Goal: Task Accomplishment & Management: Use online tool/utility

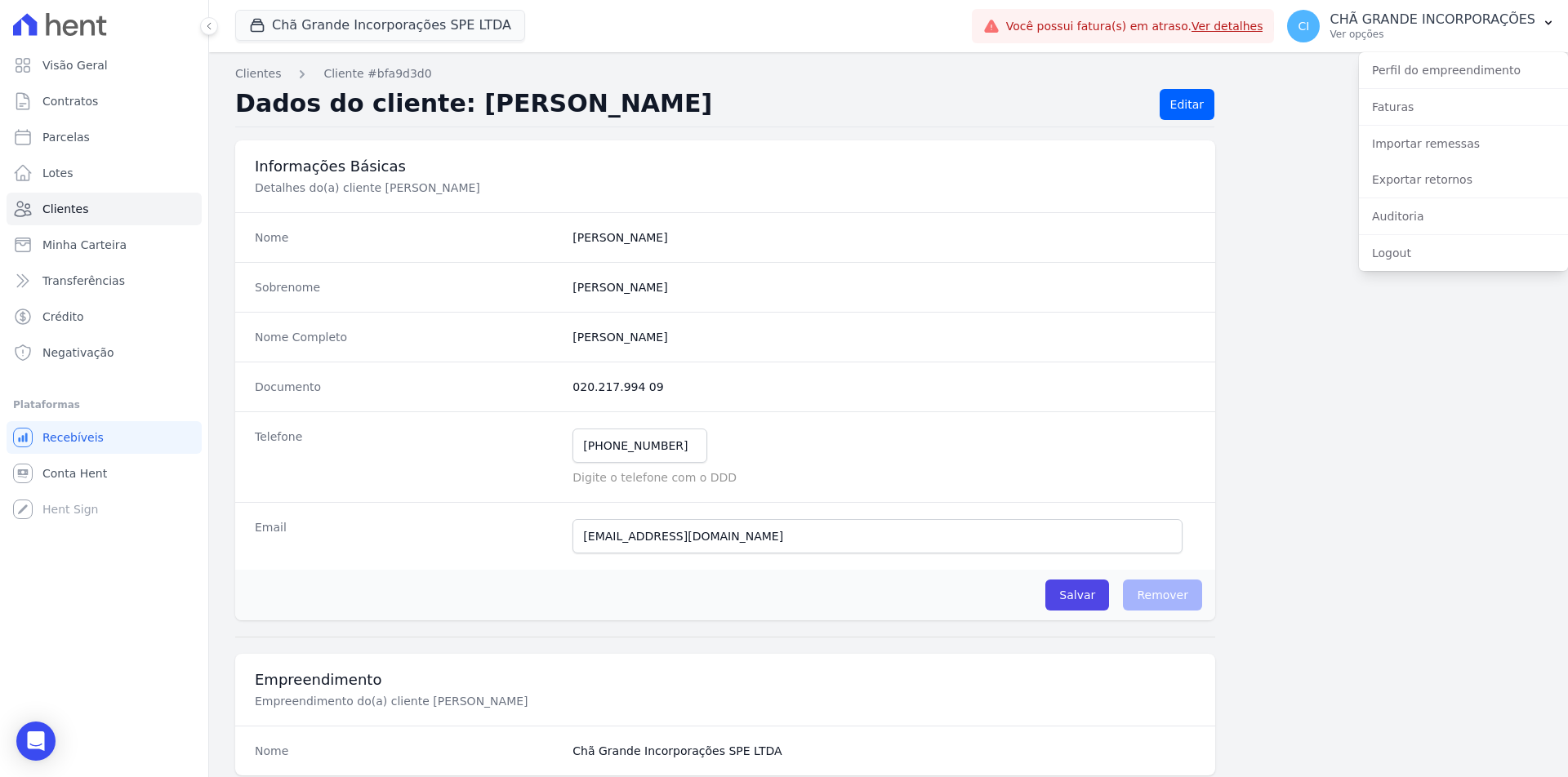
click at [1463, 128] on div "Importar remessas" at bounding box center [1464, 144] width 209 height 36
click at [1465, 136] on link "Importar remessas" at bounding box center [1464, 144] width 209 height 30
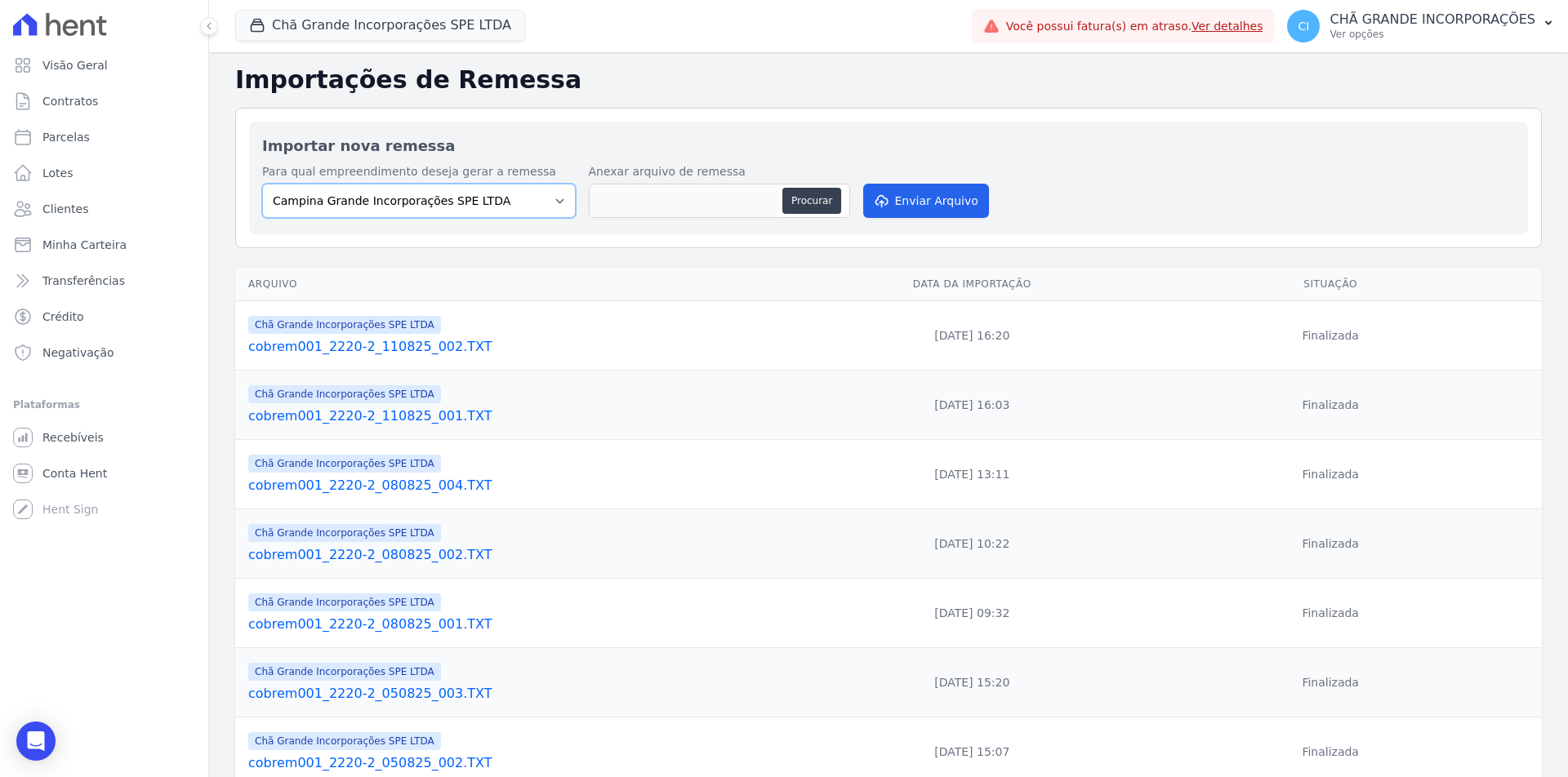
click at [479, 199] on select "Campina Grande Incorporações SPE LTDA Chã Grande Incorporações SPE LTDA Gravatá…" at bounding box center [419, 201] width 314 height 34
select select "fada966b-1e94-4a5a-a03a-a068354f70e7"
click at [262, 184] on select "Campina Grande Incorporações SPE LTDA Chã Grande Incorporações SPE LTDA Gravatá…" at bounding box center [419, 201] width 314 height 34
click at [793, 196] on button "Procurar" at bounding box center [811, 200] width 58 height 26
type input "cobrem001_2220-2_110825_003.TXT"
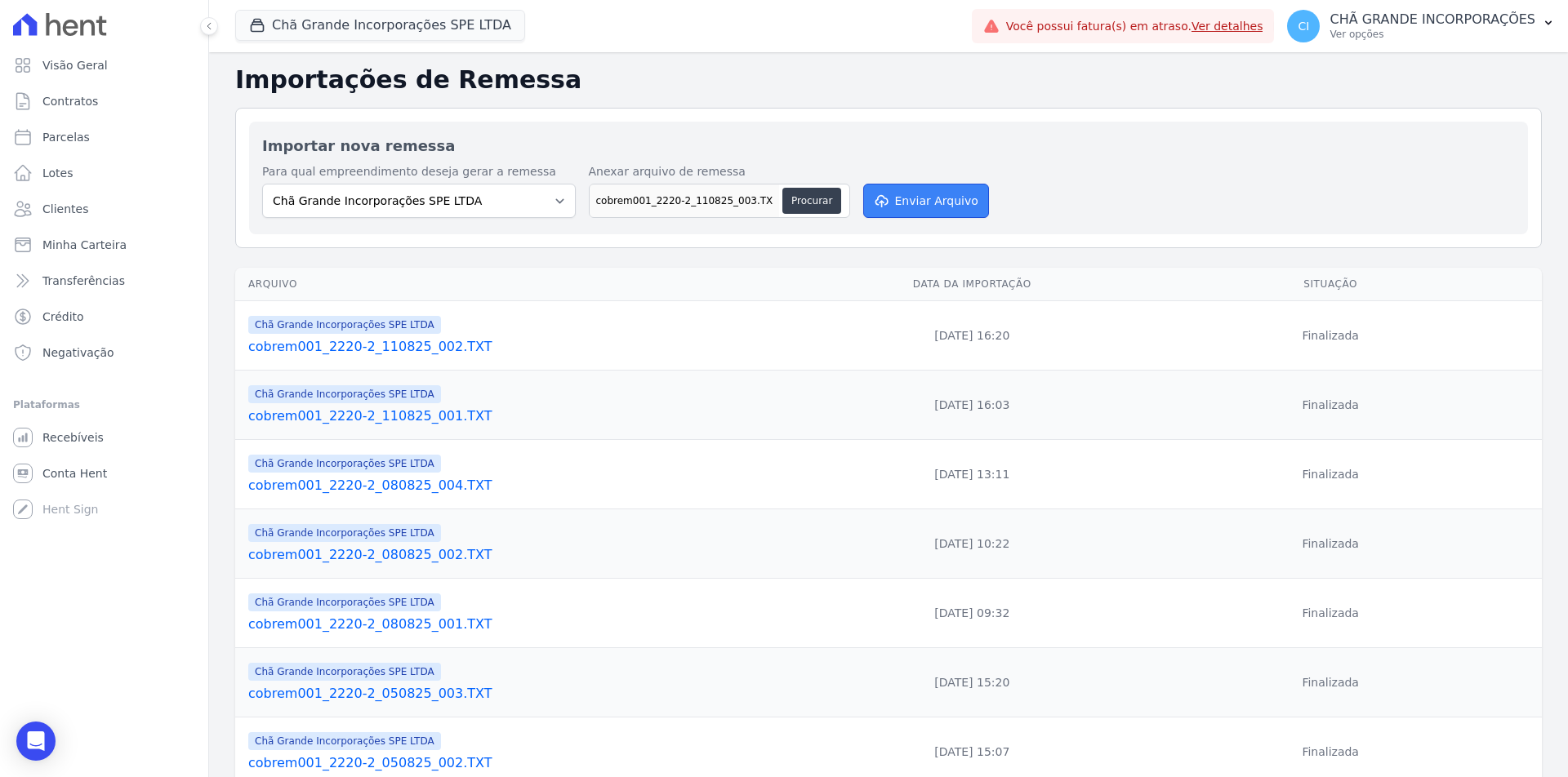
click at [876, 185] on button "Enviar Arquivo" at bounding box center [926, 201] width 125 height 34
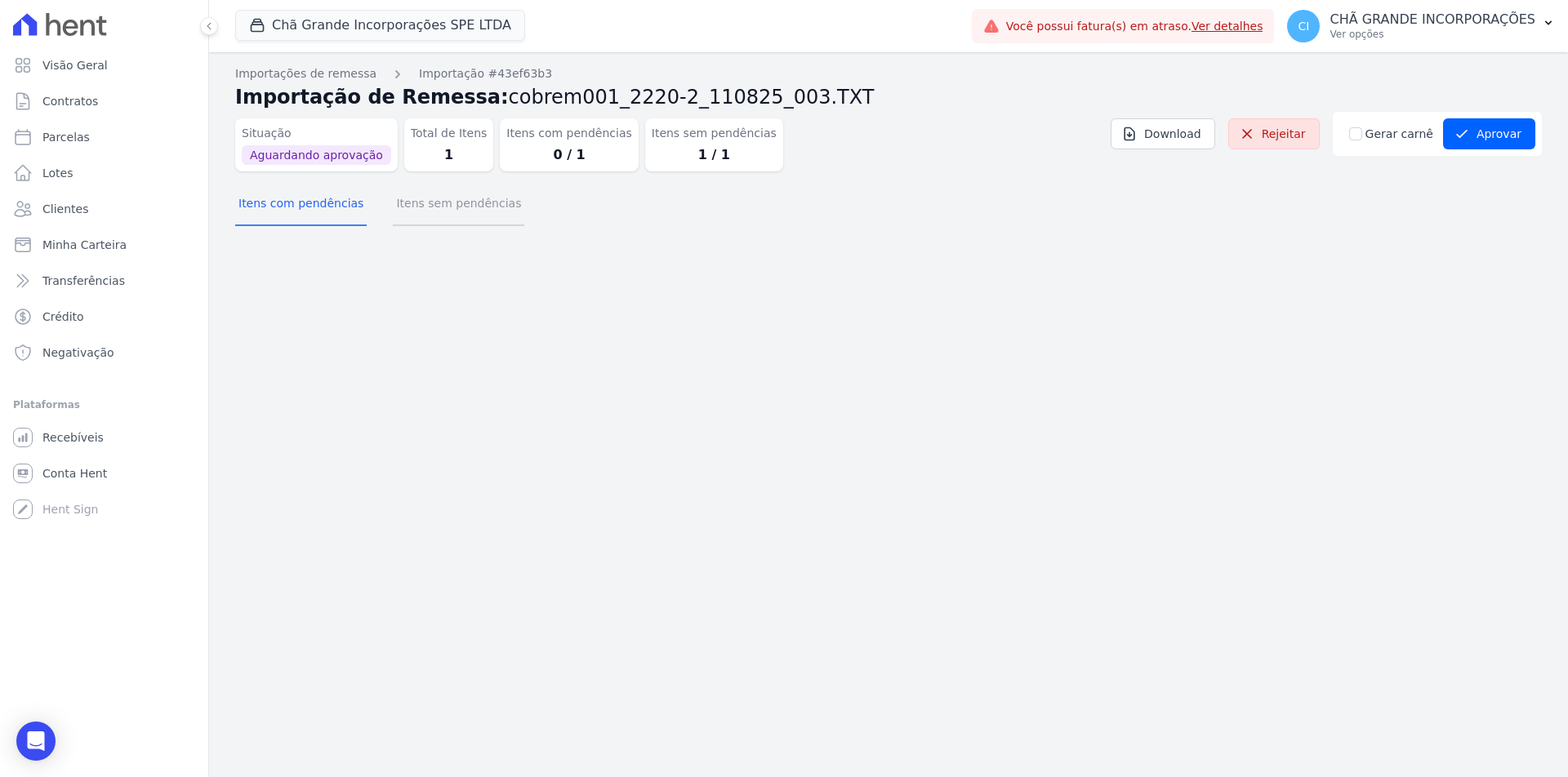
click at [489, 209] on button "Itens sem pendências" at bounding box center [458, 205] width 131 height 42
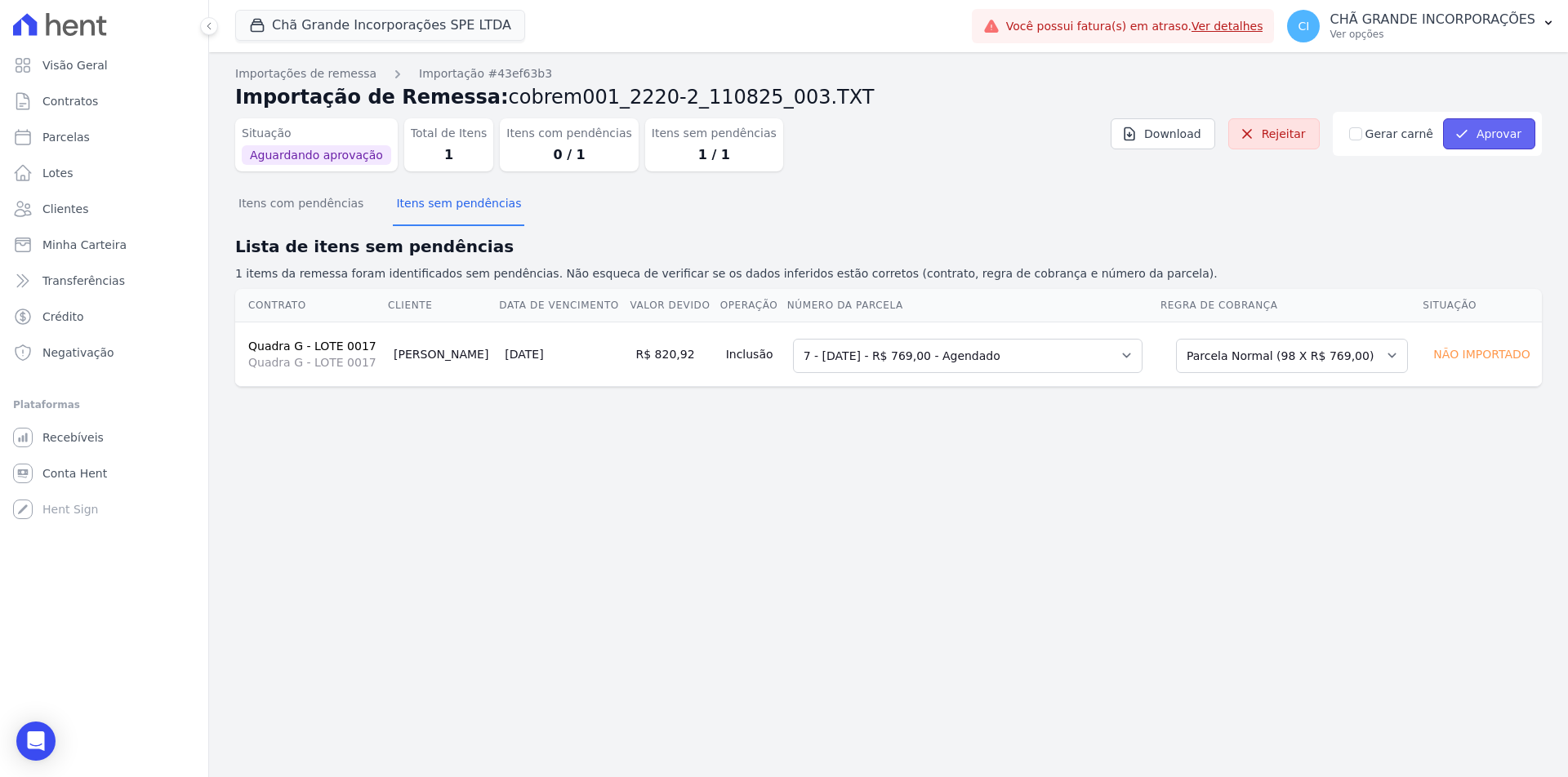
click at [1490, 122] on button "Aprovar" at bounding box center [1489, 134] width 92 height 31
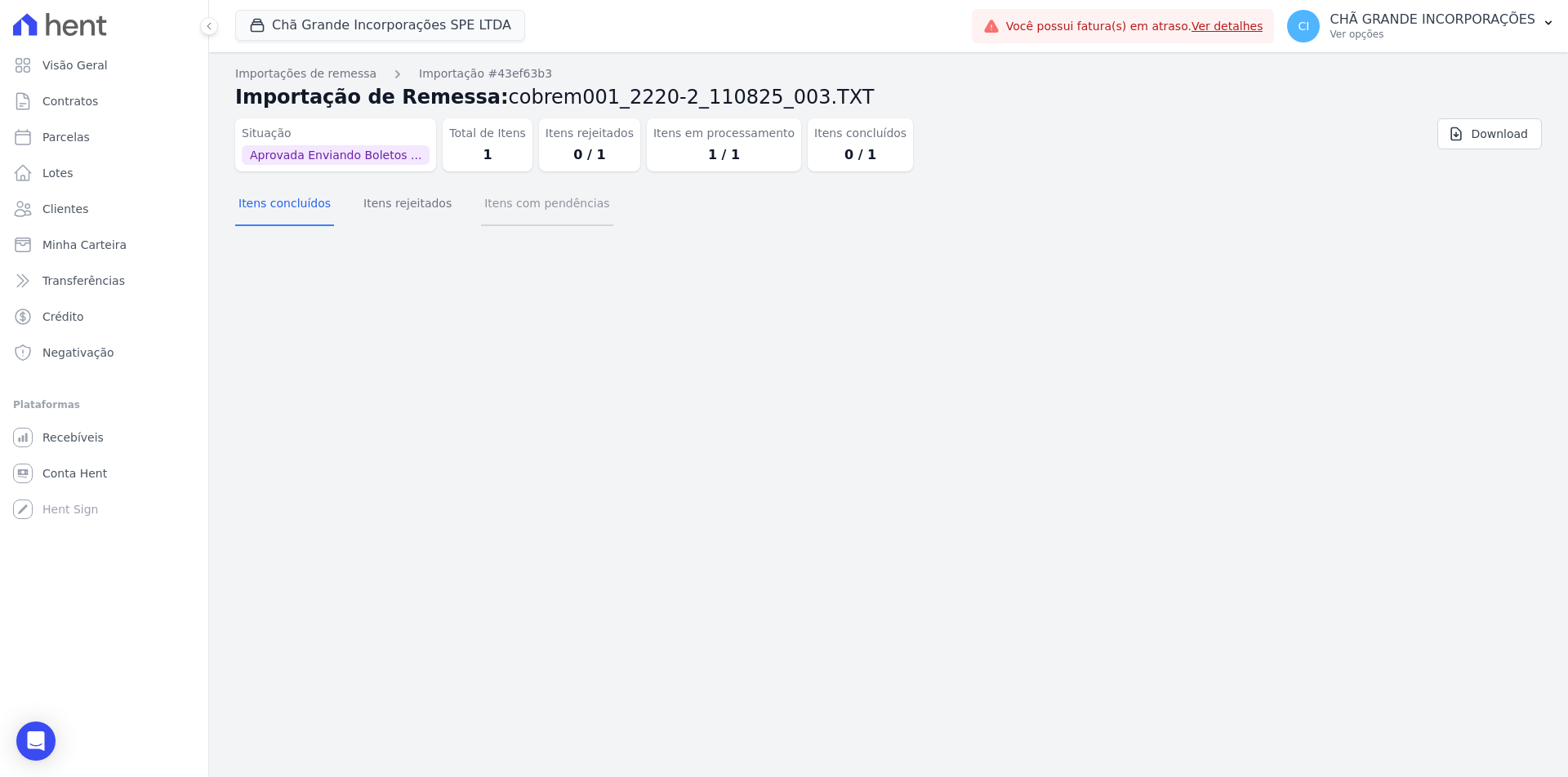
click at [505, 189] on button "Itens com pendências" at bounding box center [546, 205] width 131 height 42
click at [400, 217] on button "Itens rejeitados" at bounding box center [407, 205] width 95 height 42
click at [485, 222] on button "Itens com pendências" at bounding box center [546, 205] width 131 height 42
click at [289, 212] on button "Itens concluídos" at bounding box center [284, 205] width 99 height 42
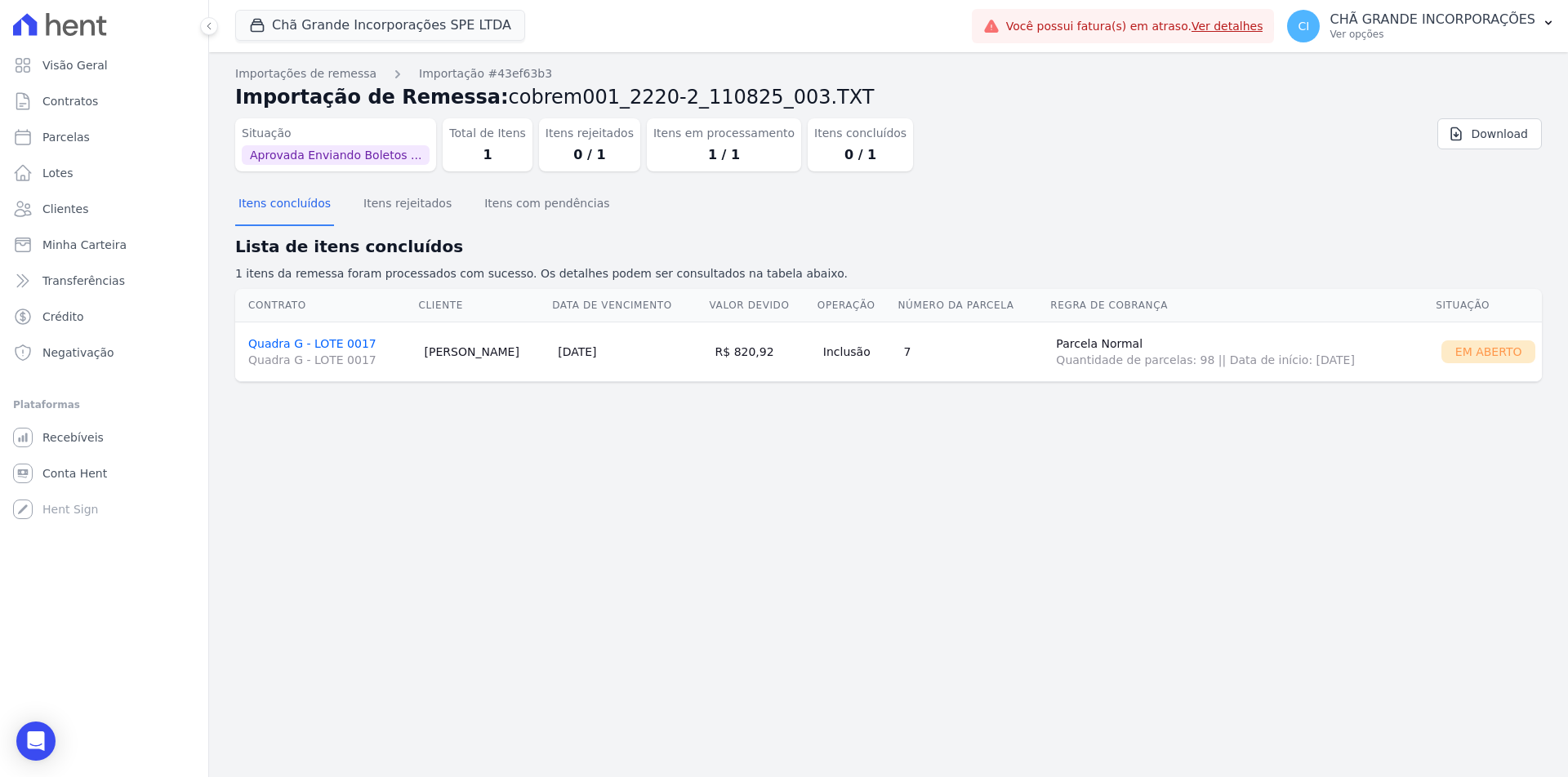
click at [312, 347] on link "Quadra G - LOTE 0017 Quadra G - LOTE 0017" at bounding box center [329, 352] width 164 height 31
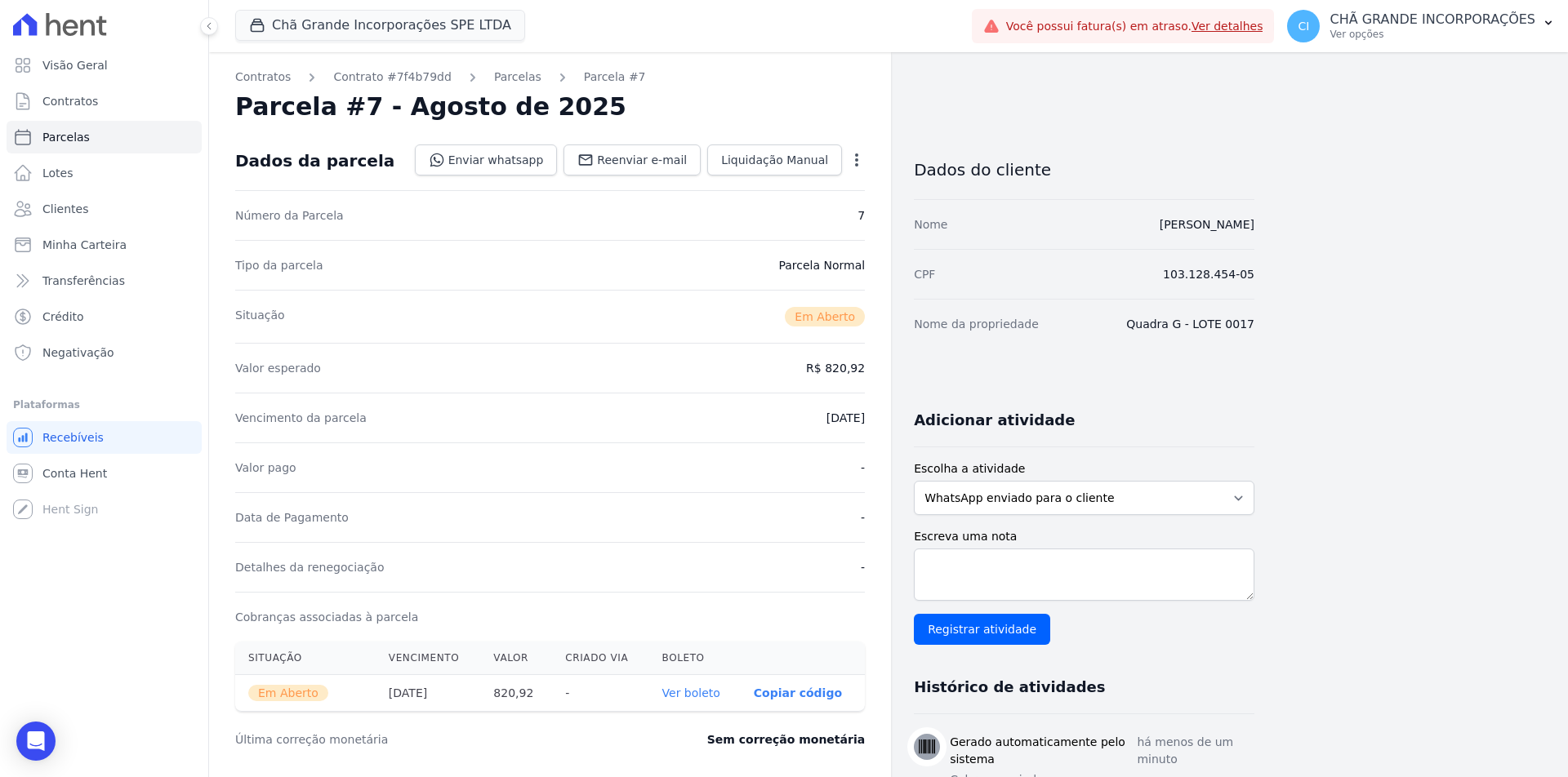
click at [719, 692] on link "Ver boleto" at bounding box center [691, 693] width 58 height 13
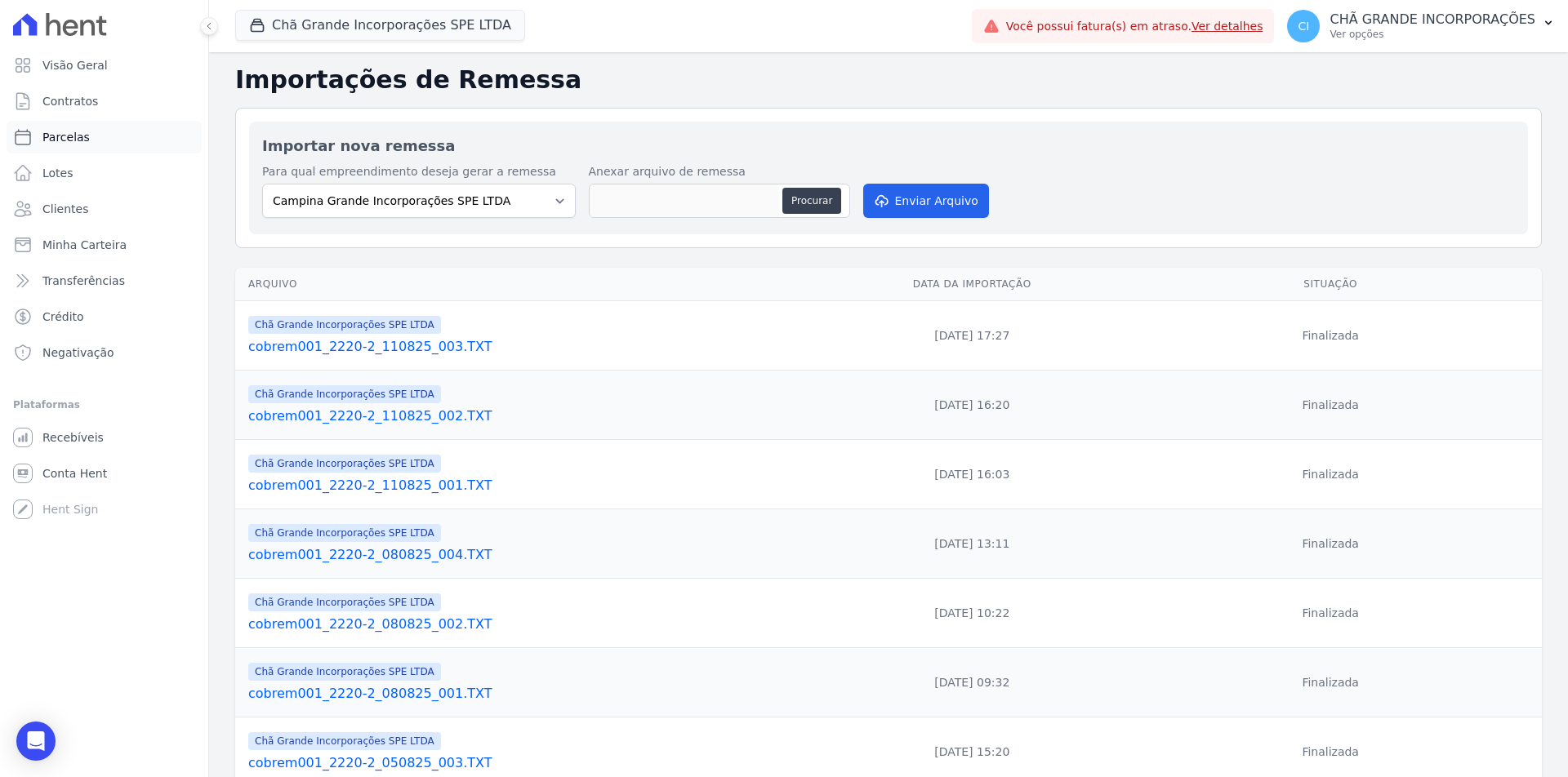
click at [64, 140] on span "Parcelas" at bounding box center [65, 137] width 47 height 16
select select
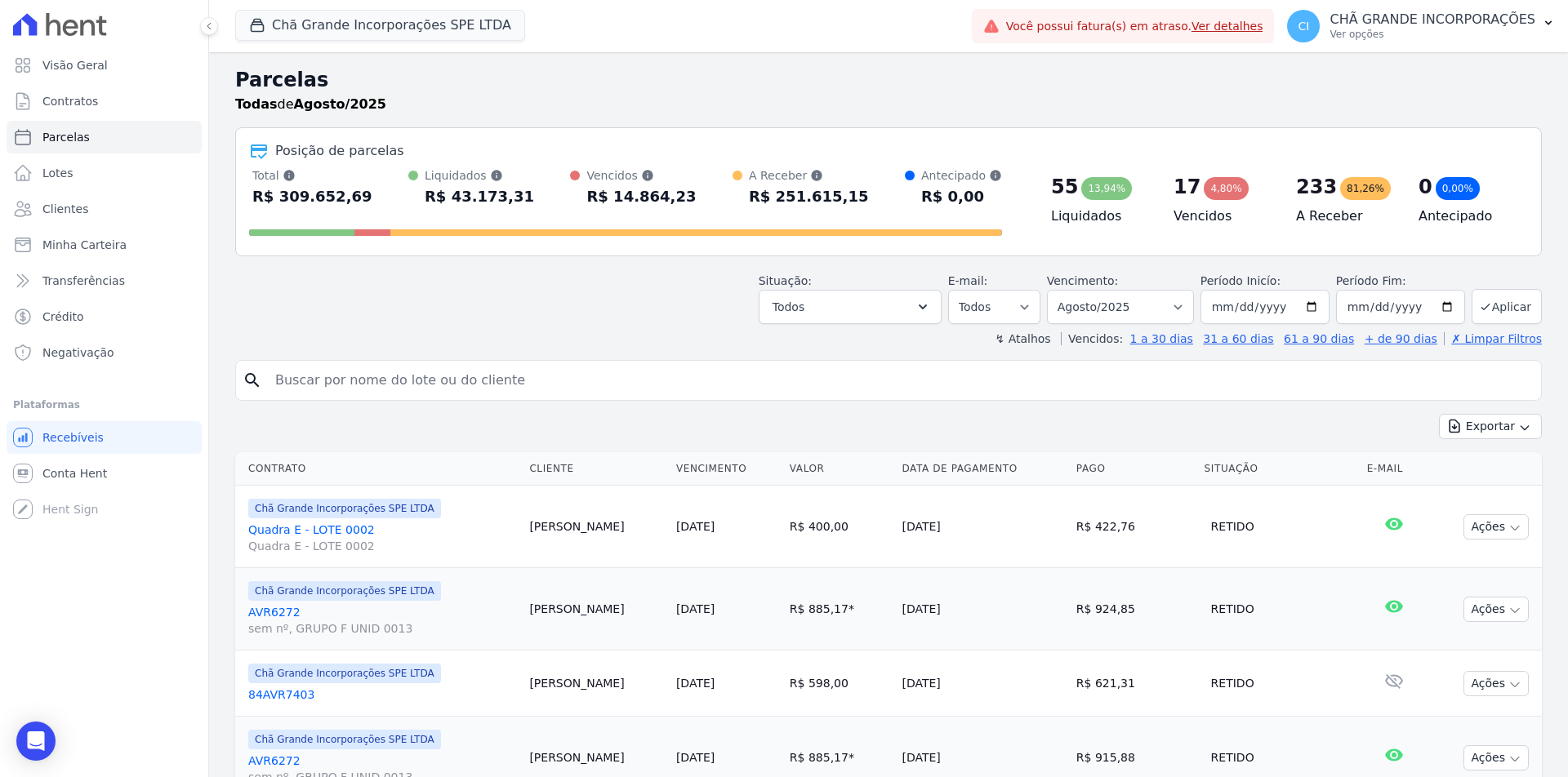
click at [754, 361] on div "search" at bounding box center [888, 380] width 1307 height 41
click at [746, 375] on input "search" at bounding box center [900, 381] width 1269 height 33
click at [641, 378] on input "search" at bounding box center [900, 381] width 1269 height 33
click at [1105, 302] on select "Filtrar por período ──────── Todos os meses Outubro/2019 Novembro/2019 Dezembro…" at bounding box center [1121, 307] width 147 height 34
select select "05/2025"
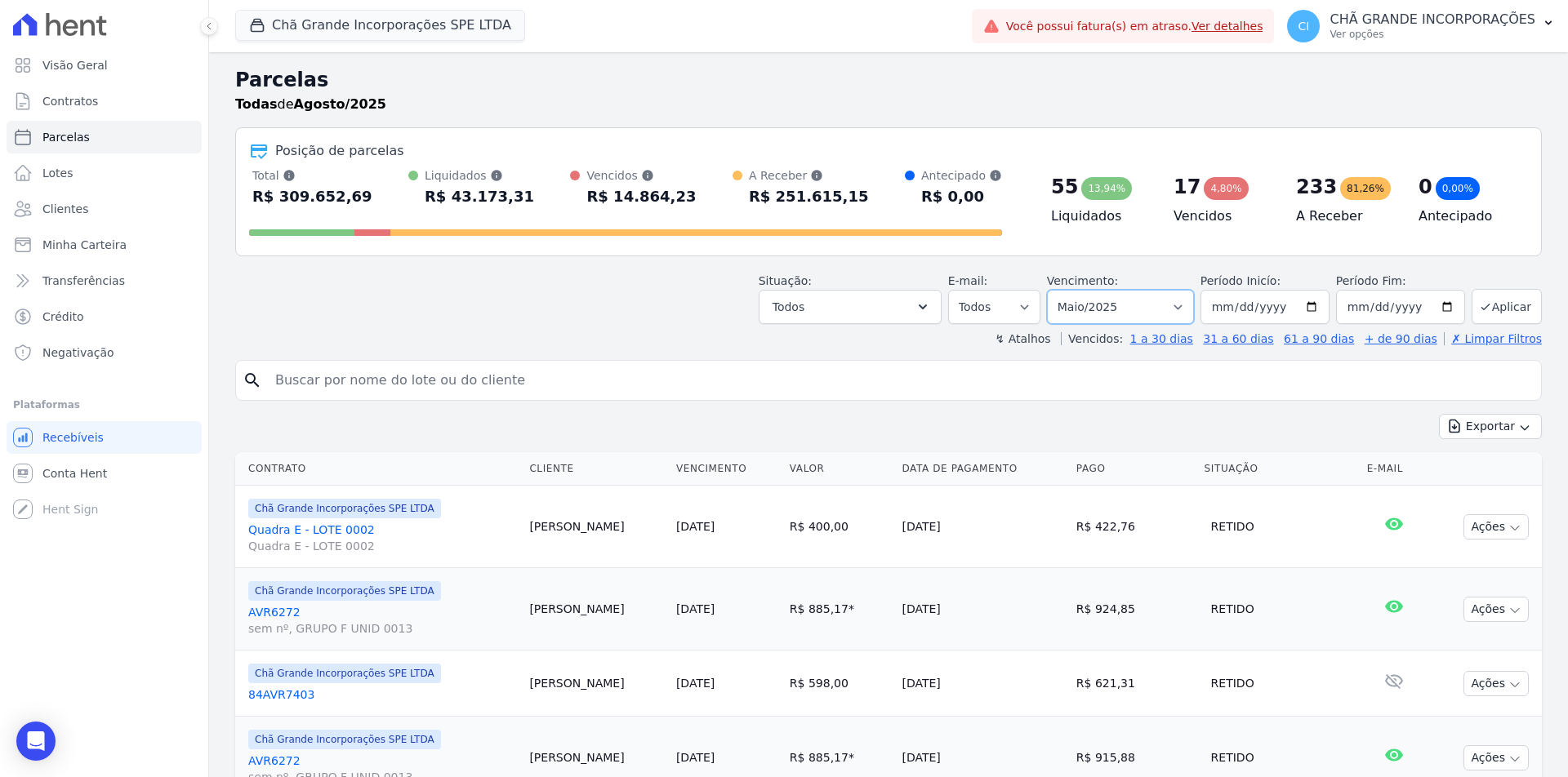
click at [1058, 290] on select "Filtrar por período ──────── Todos os meses Outubro/2019 Novembro/2019 Dezembro…" at bounding box center [1121, 307] width 147 height 34
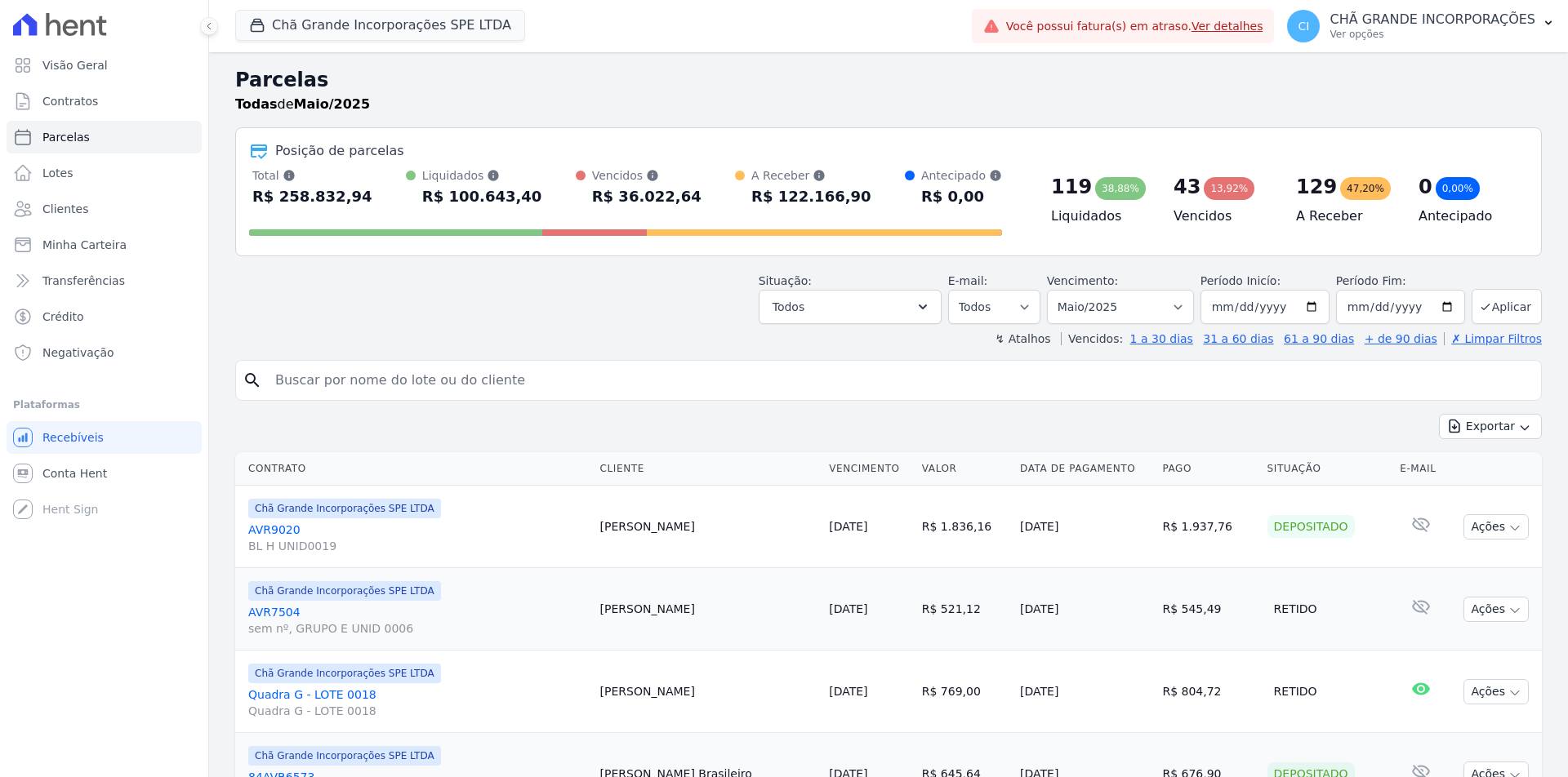
select select
click at [486, 369] on input "search" at bounding box center [900, 381] width 1269 height 33
paste input "THIAGO [PERSON_NAME] [PERSON_NAME]"
type input "THIAGO [PERSON_NAME] [PERSON_NAME]"
select select
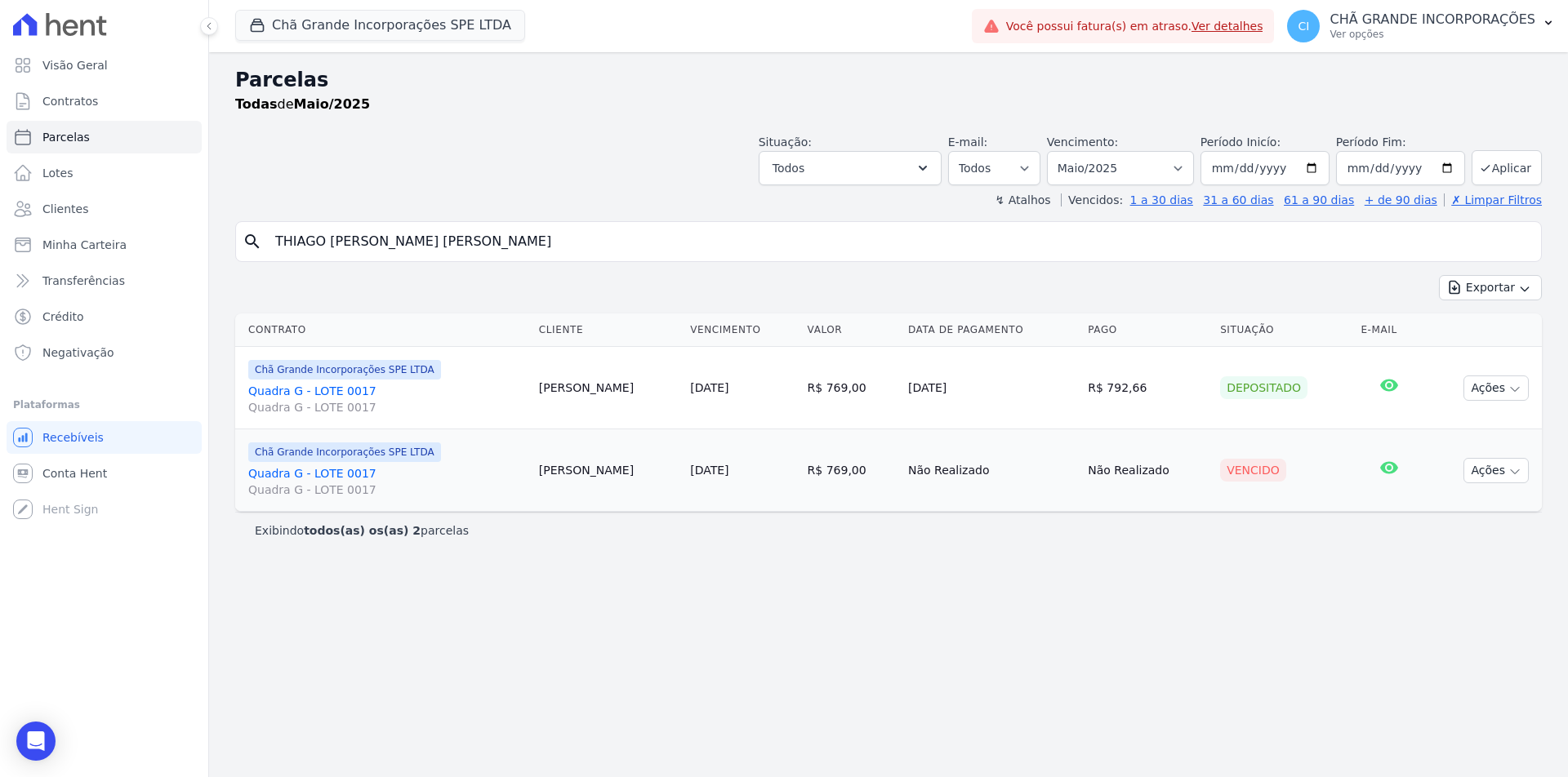
click at [317, 470] on link "Quadra G - LOTE 0017 Quadra G - LOTE 0017" at bounding box center [387, 481] width 278 height 33
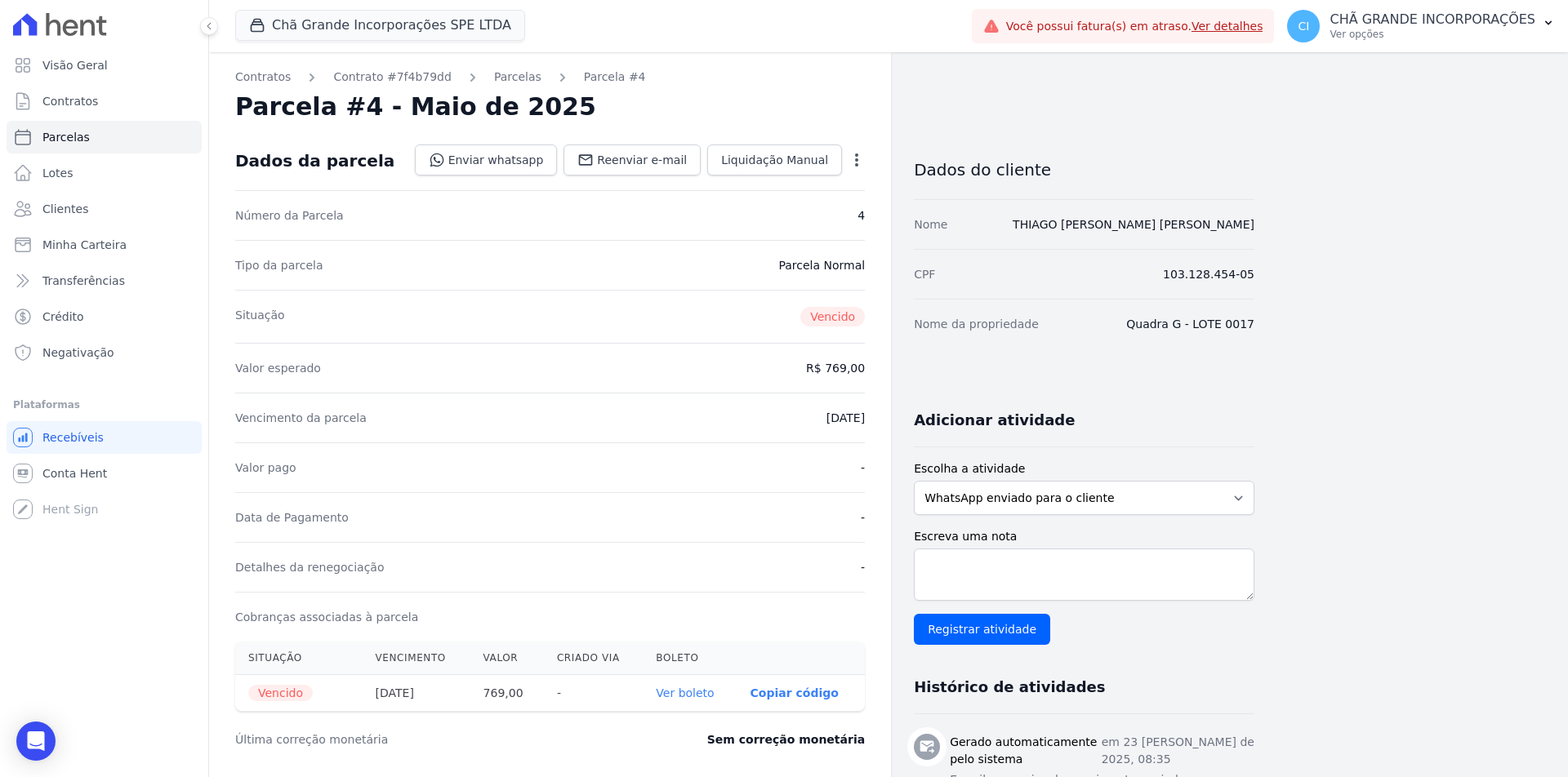
click at [705, 694] on link "Ver boleto" at bounding box center [684, 693] width 58 height 13
select select
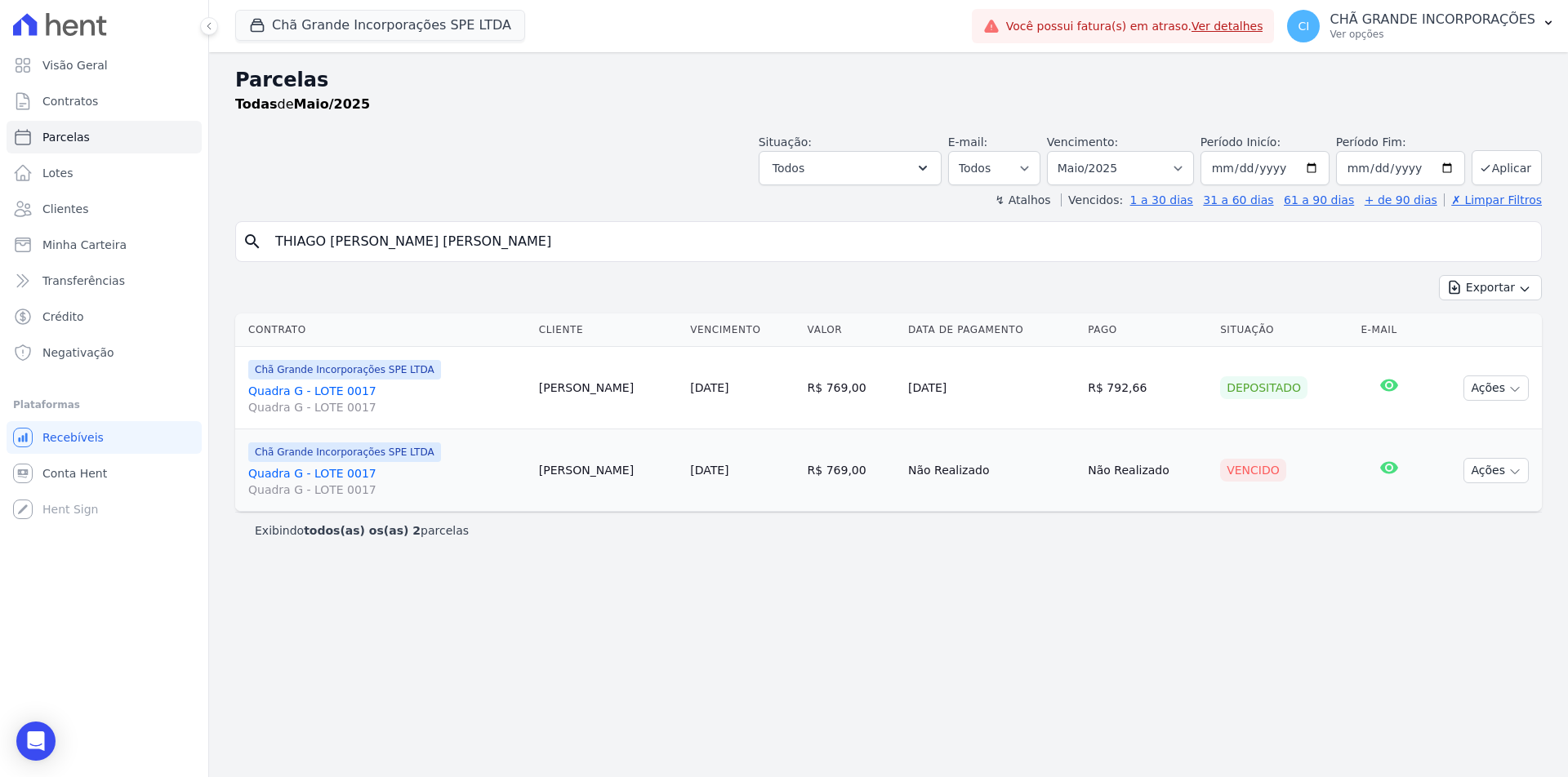
select select
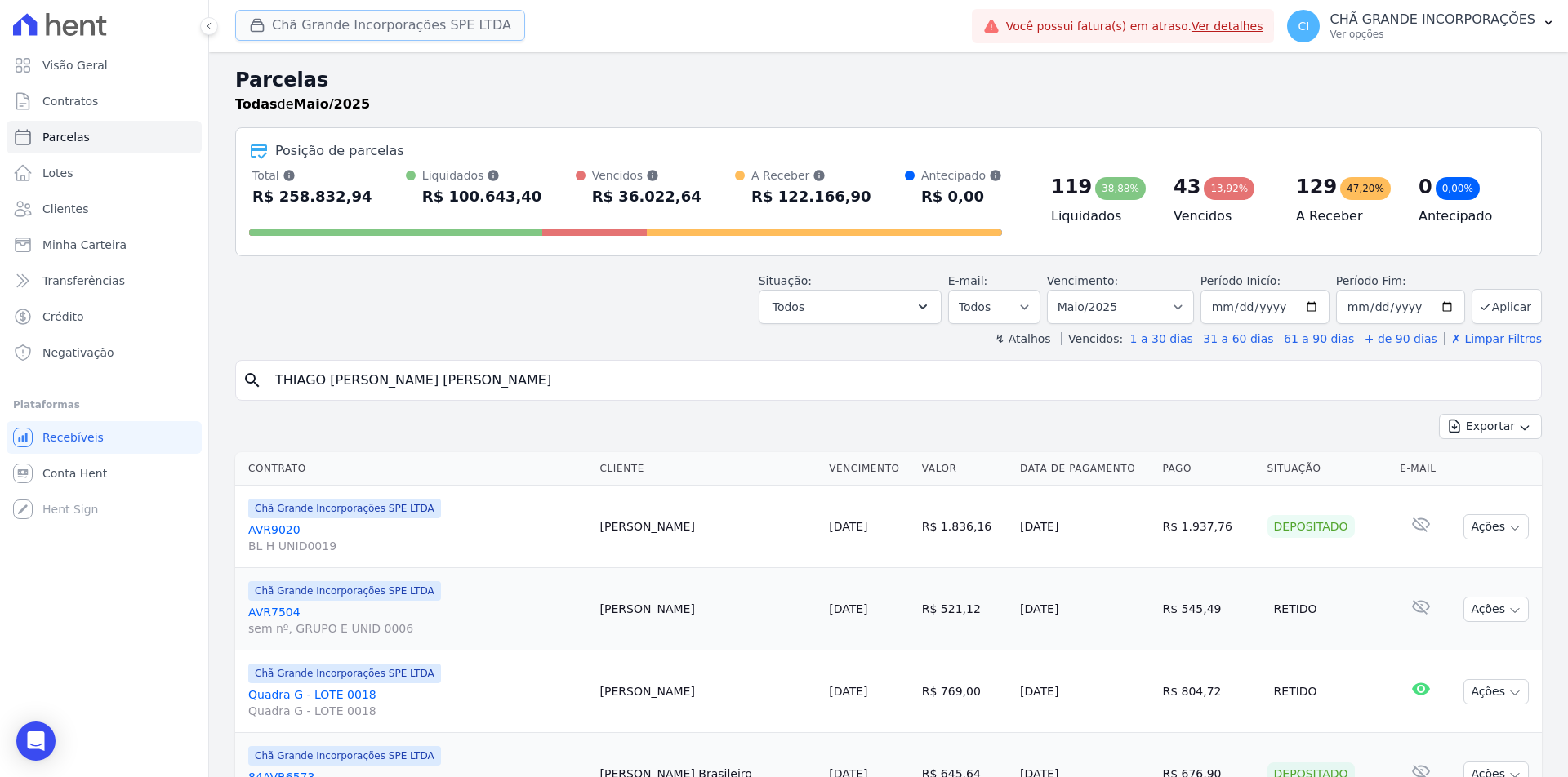
click at [392, 22] on button "Chã Grande Incorporações SPE LTDA" at bounding box center [380, 25] width 290 height 31
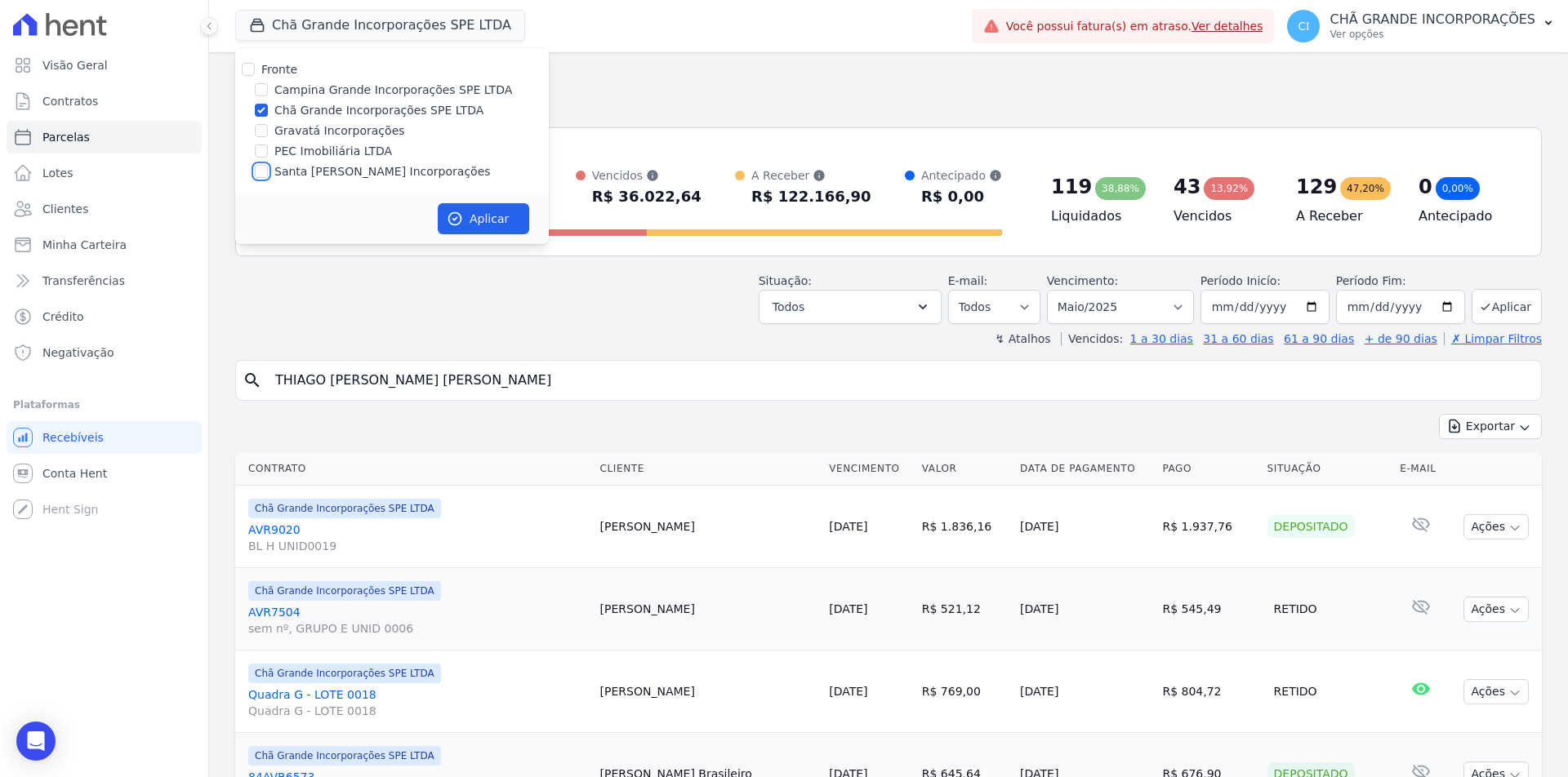
click at [266, 168] on input "Santa [PERSON_NAME] Incorporações" at bounding box center [261, 171] width 13 height 13
checkbox input "true"
click at [259, 104] on input "Chã Grande Incorporações SPE LTDA" at bounding box center [261, 110] width 13 height 13
checkbox input "false"
drag, startPoint x: 486, startPoint y: 219, endPoint x: 497, endPoint y: 231, distance: 16.3
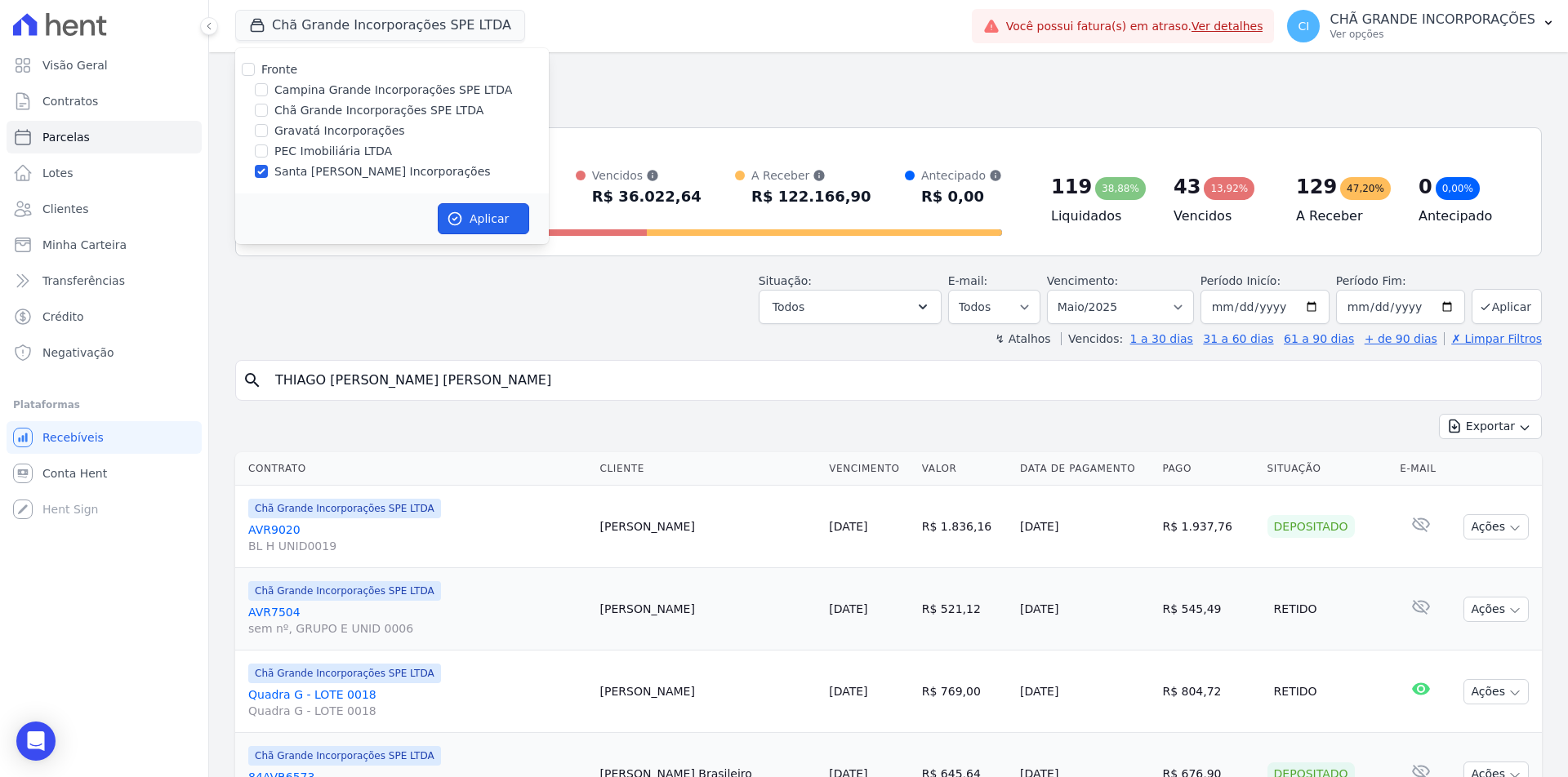
click at [486, 219] on button "Aplicar" at bounding box center [483, 218] width 92 height 31
select select
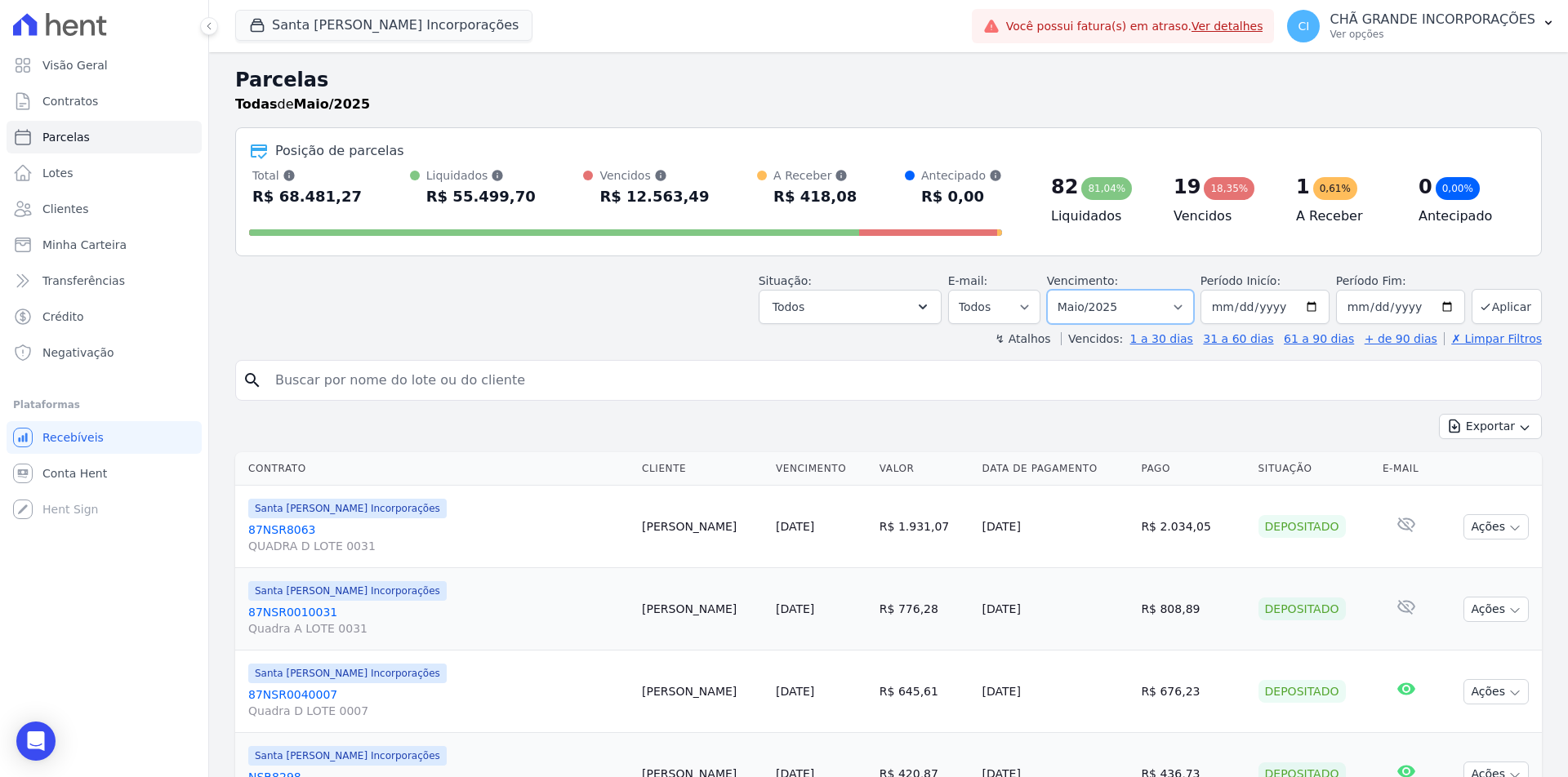
click at [1104, 314] on select "Filtrar por período ──────── Todos os meses Novembro/2020 Dezembro/2020 Janeiro…" at bounding box center [1121, 307] width 147 height 34
select select "08/2025"
click at [1058, 290] on select "Filtrar por período ──────── Todos os meses Novembro/2020 Dezembro/2020 Janeiro…" at bounding box center [1121, 307] width 147 height 34
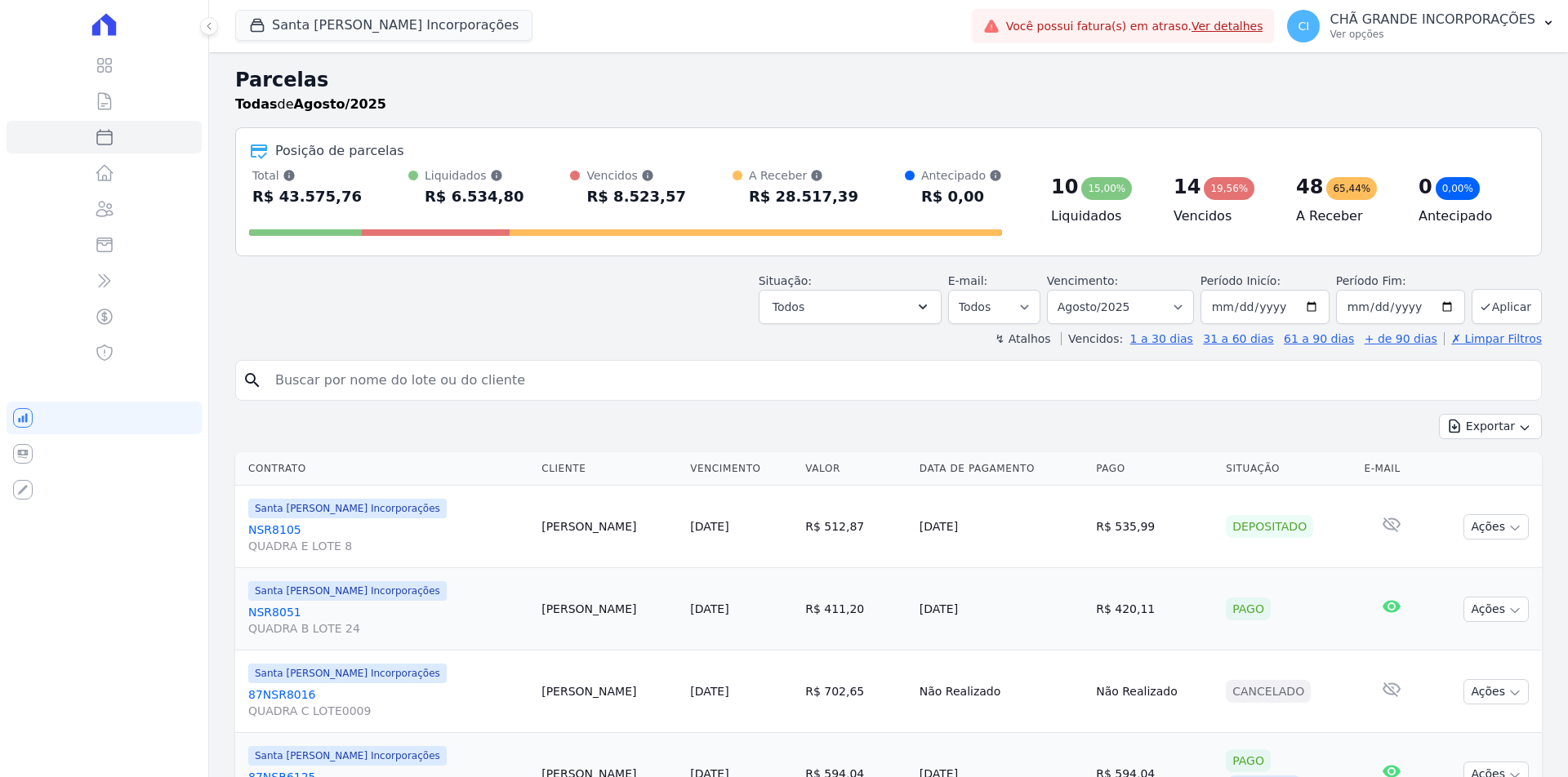
select select
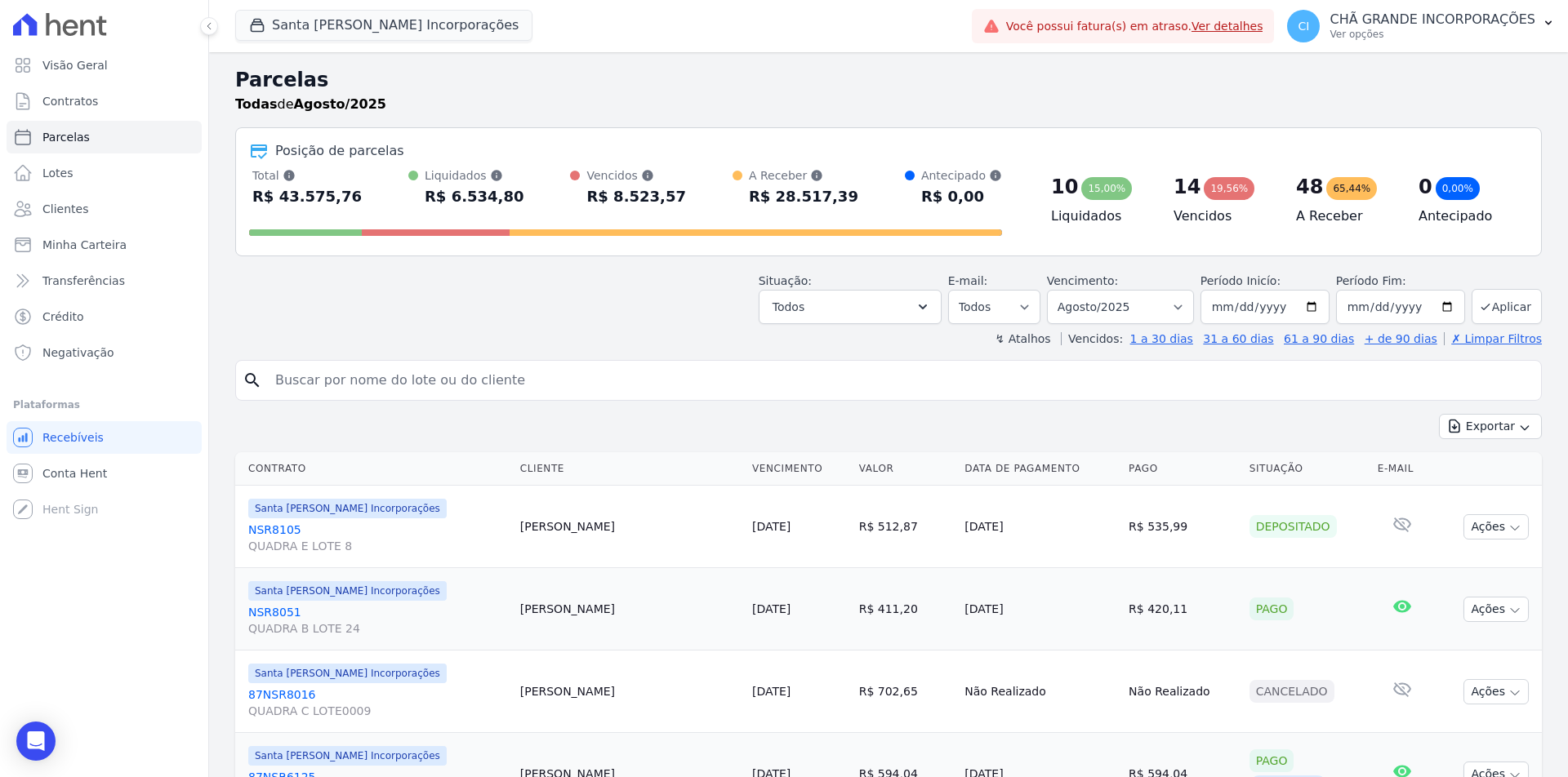
click at [429, 381] on input "search" at bounding box center [900, 381] width 1269 height 33
paste input "Andre De Lima Barbosa"
type input "Andre De Lima Barbosa"
select select
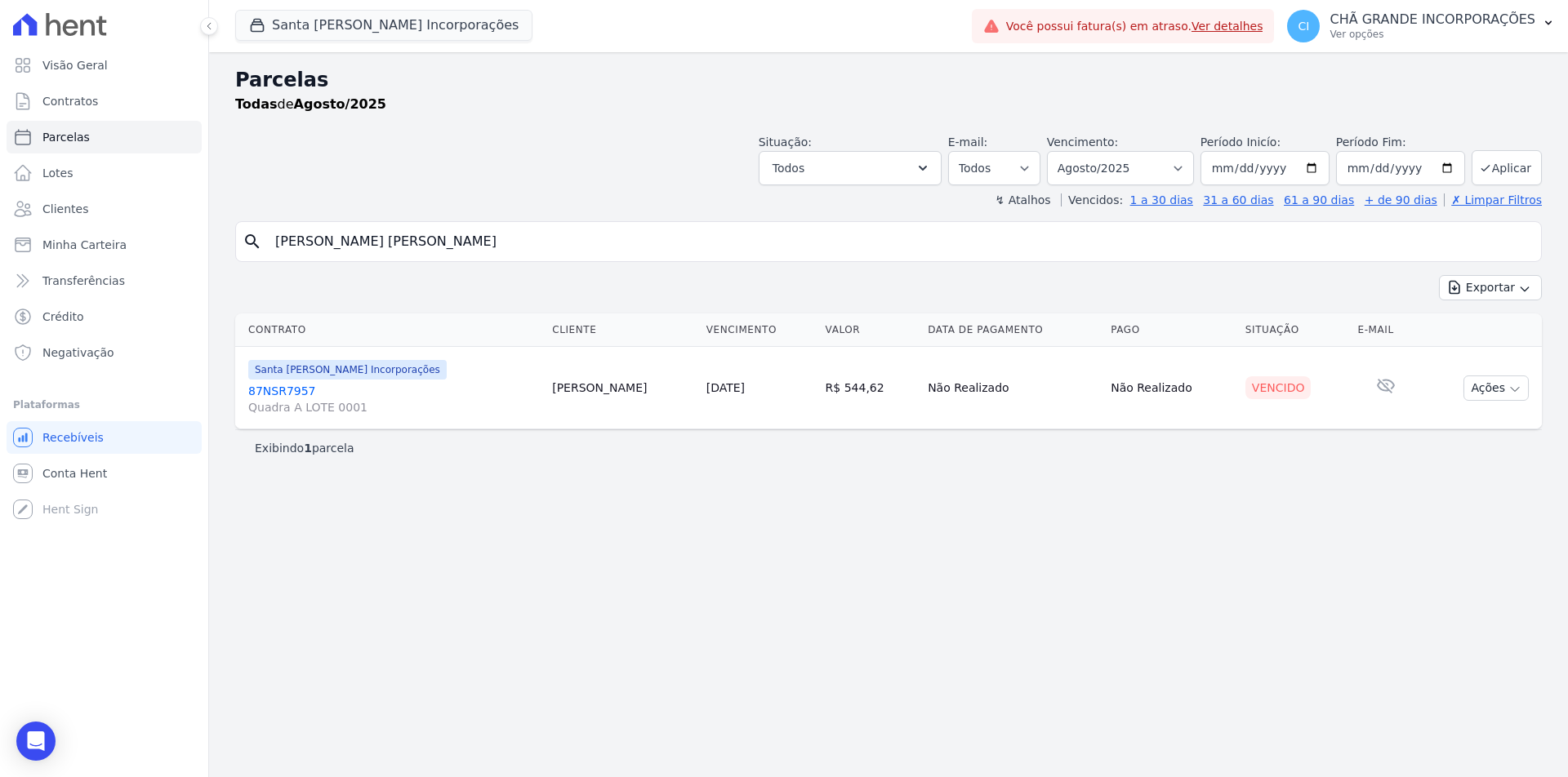
click at [266, 386] on link "87NSR7957 Quadra A LOTE 0001" at bounding box center [393, 399] width 291 height 33
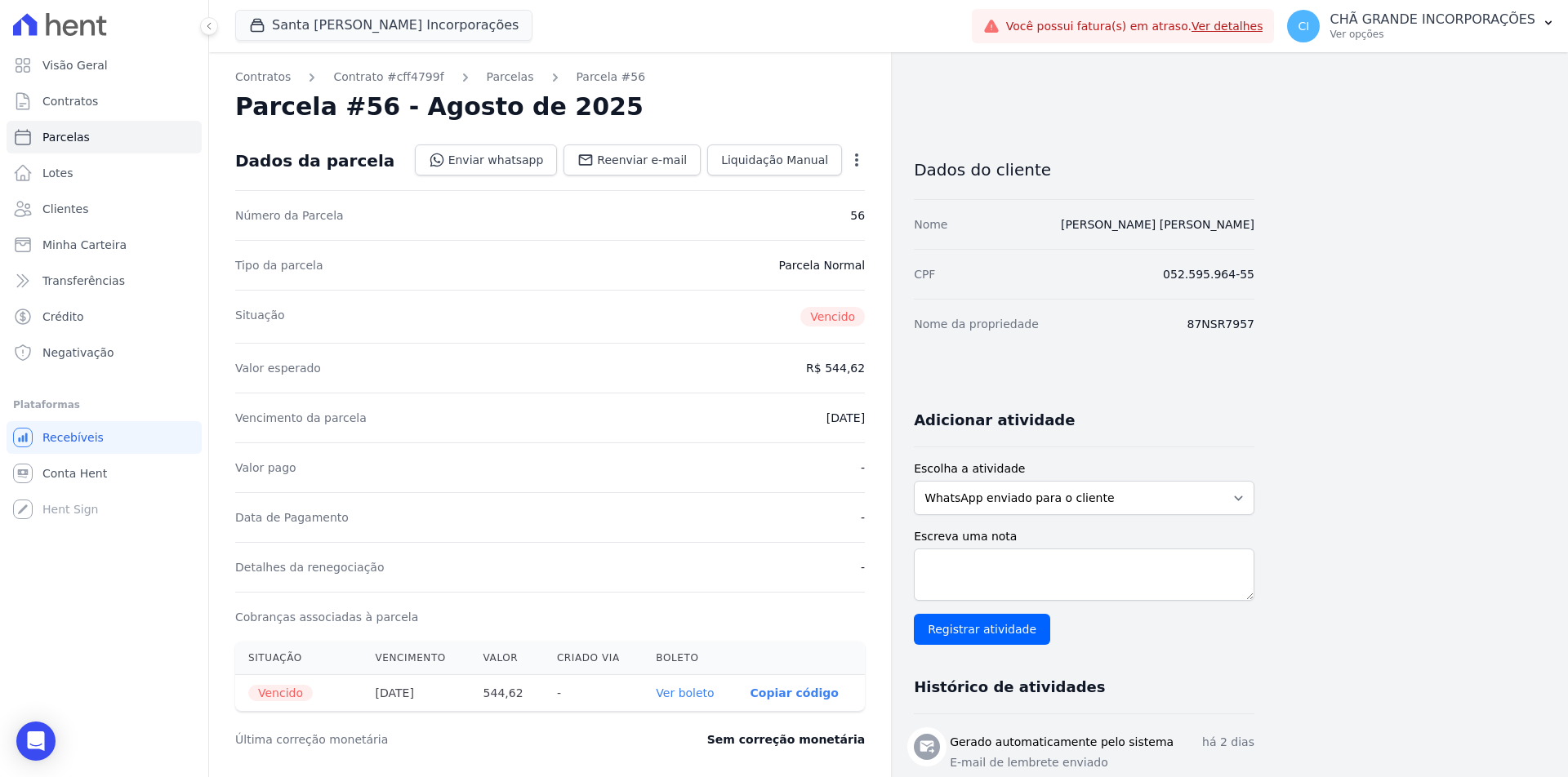
click at [685, 693] on link "Ver boleto" at bounding box center [684, 693] width 58 height 13
